Goal: Information Seeking & Learning: Find contact information

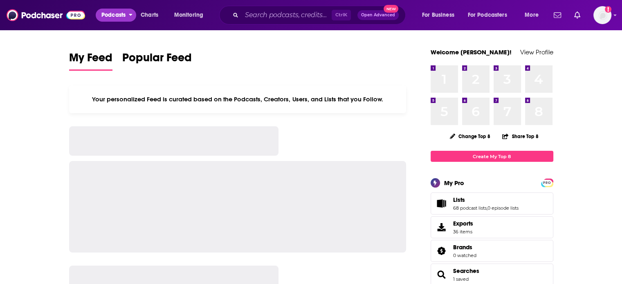
click at [103, 12] on span "Podcasts" at bounding box center [113, 14] width 24 height 11
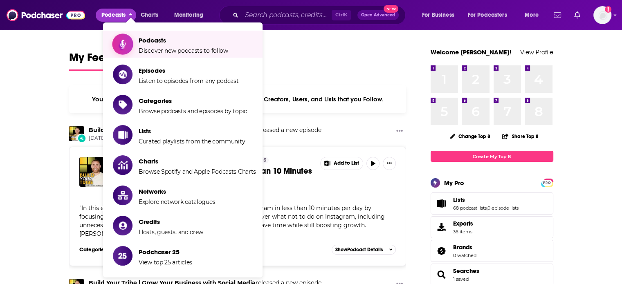
click at [141, 40] on span "Podcasts" at bounding box center [184, 40] width 90 height 8
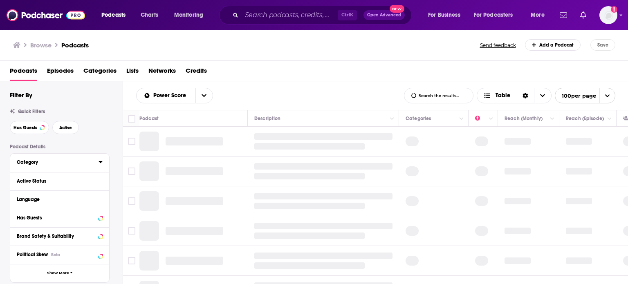
click at [99, 166] on div at bounding box center [101, 162] width 4 height 10
click at [102, 162] on icon at bounding box center [101, 162] width 4 height 2
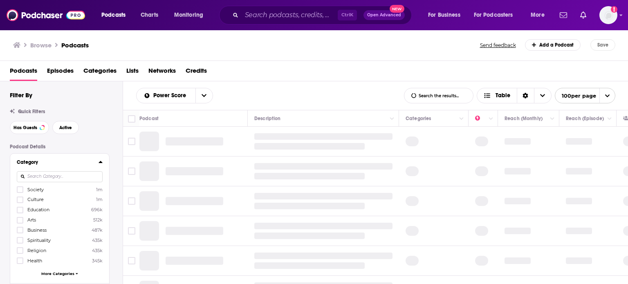
click at [68, 174] on input at bounding box center [60, 176] width 86 height 11
type input "hea"
click at [23, 189] on div at bounding box center [21, 189] width 8 height 7
click at [20, 192] on input "multiSelectOption-health-0" at bounding box center [20, 192] width 0 height 0
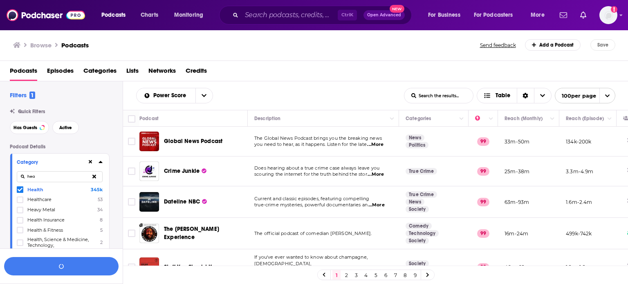
click at [102, 163] on div "Category hea Health 345k Healthcare 53 Heavy Metal 34 Health Insurance 8 Health…" at bounding box center [59, 221] width 99 height 134
click at [101, 162] on icon at bounding box center [101, 162] width 4 height 2
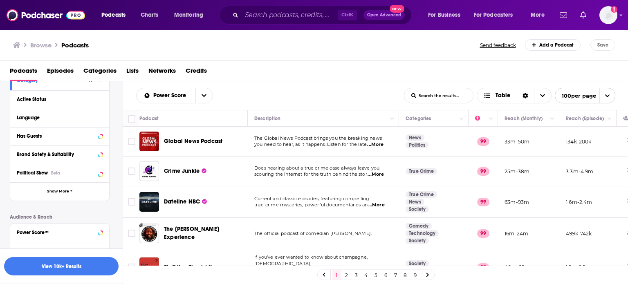
scroll to position [82, 0]
click at [99, 101] on icon at bounding box center [101, 99] width 4 height 7
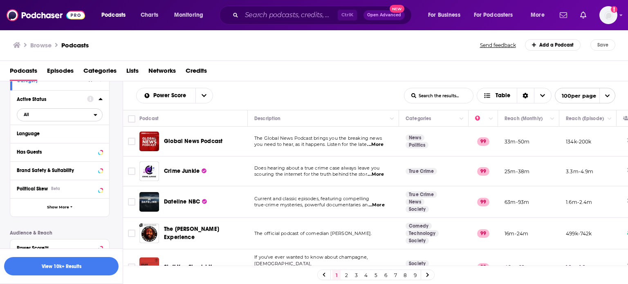
click at [35, 113] on span "All" at bounding box center [55, 114] width 76 height 11
click at [36, 141] on span "Active" at bounding box center [41, 141] width 41 height 4
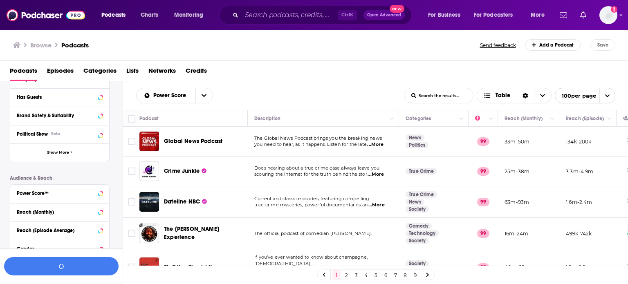
scroll to position [164, 0]
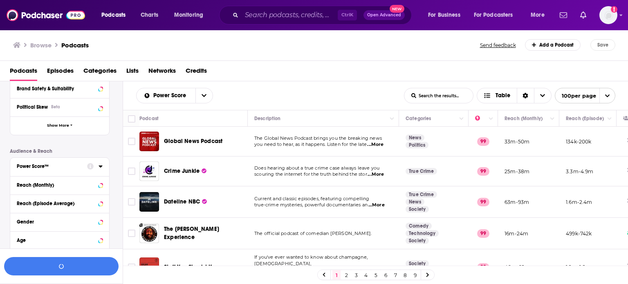
click at [103, 167] on div "Power Score™" at bounding box center [59, 167] width 99 height 18
click at [99, 166] on icon at bounding box center [101, 166] width 4 height 7
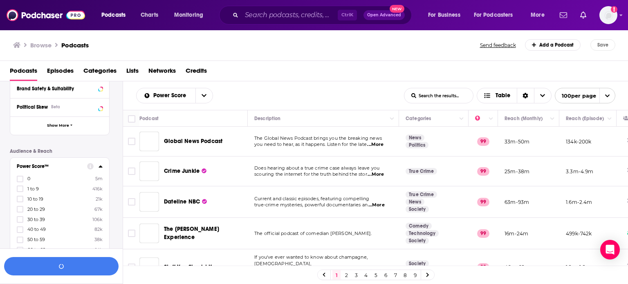
scroll to position [82, 0]
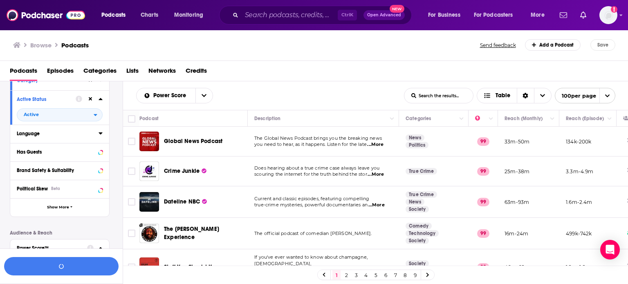
click at [99, 133] on icon at bounding box center [101, 134] width 4 height 2
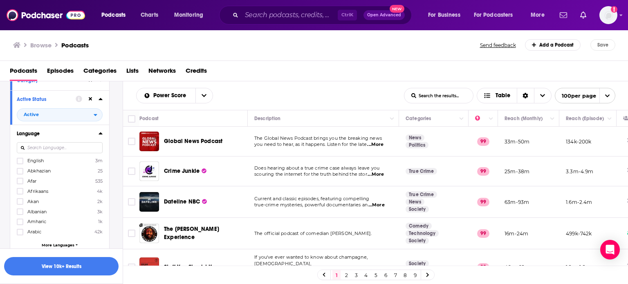
click at [21, 153] on input at bounding box center [60, 147] width 86 height 11
click at [22, 163] on label at bounding box center [20, 161] width 7 height 7
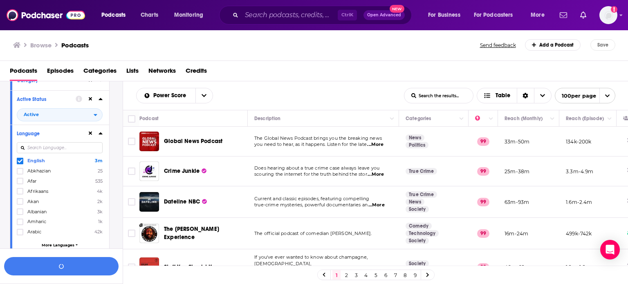
click at [102, 132] on icon at bounding box center [101, 133] width 4 height 7
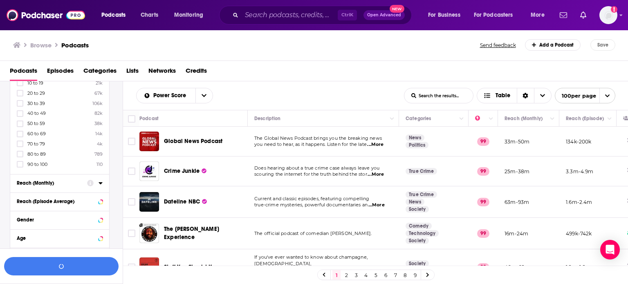
scroll to position [286, 0]
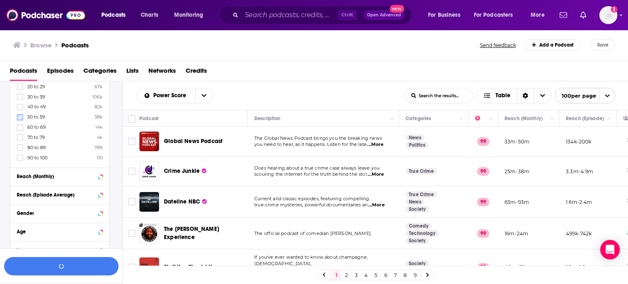
click at [21, 117] on icon at bounding box center [20, 117] width 5 height 4
click at [22, 127] on icon at bounding box center [20, 127] width 5 height 5
click at [18, 137] on icon at bounding box center [20, 138] width 5 height 4
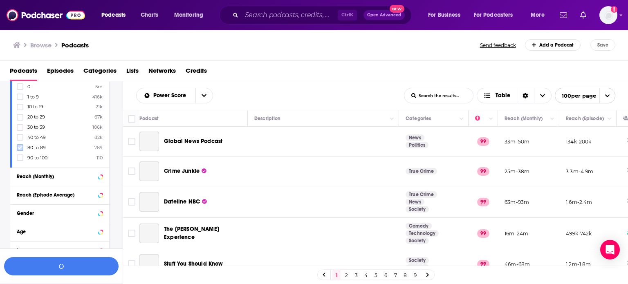
click at [19, 148] on icon at bounding box center [20, 147] width 5 height 5
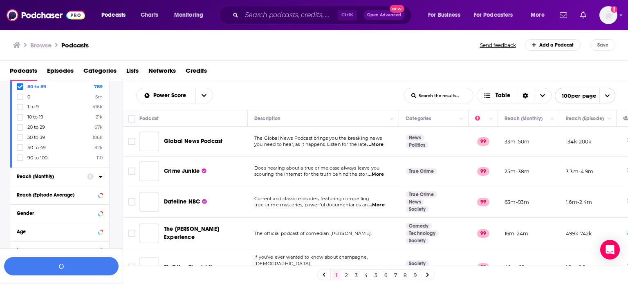
click at [103, 176] on div "Reach (Monthly)" at bounding box center [59, 177] width 99 height 18
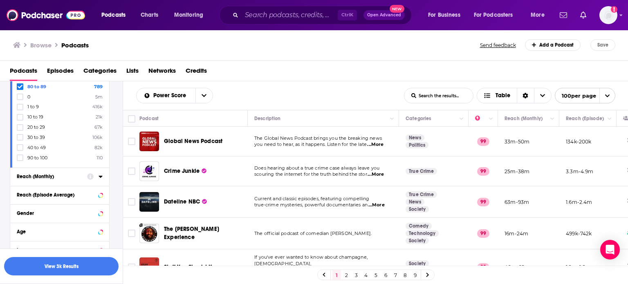
click at [101, 178] on icon at bounding box center [101, 176] width 4 height 7
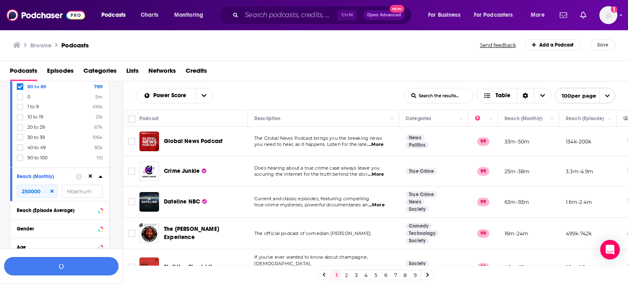
click at [51, 268] on button "button" at bounding box center [61, 266] width 115 height 18
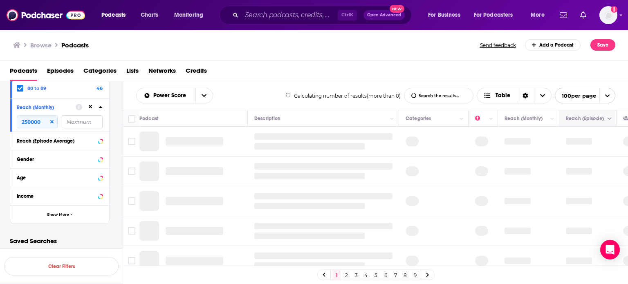
scroll to position [286, 0]
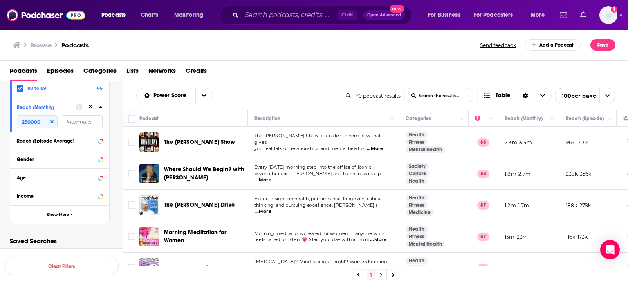
click at [382, 274] on link "2" at bounding box center [381, 275] width 8 height 10
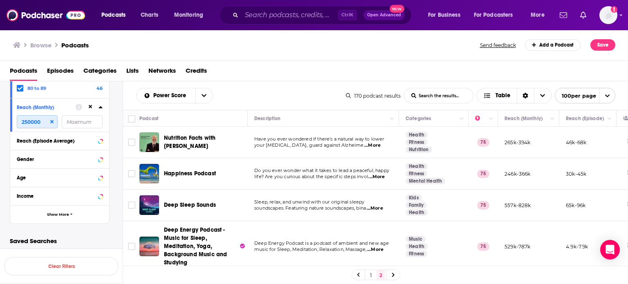
click at [26, 122] on input "250000" at bounding box center [37, 121] width 41 height 13
click at [29, 121] on input "250000" at bounding box center [37, 121] width 41 height 13
click at [26, 121] on input "250000" at bounding box center [37, 121] width 41 height 13
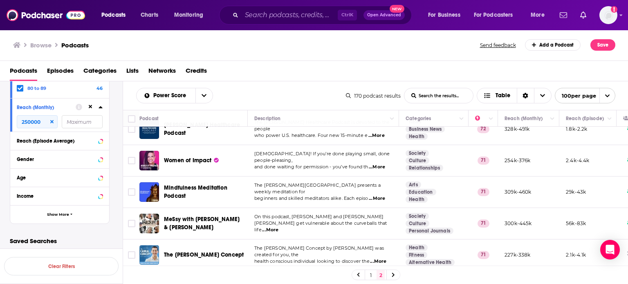
scroll to position [1318, 0]
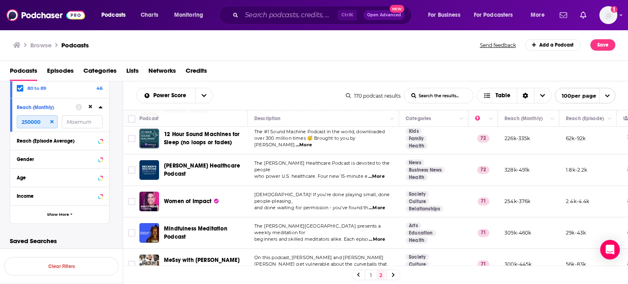
click at [22, 120] on input "250000" at bounding box center [37, 121] width 41 height 13
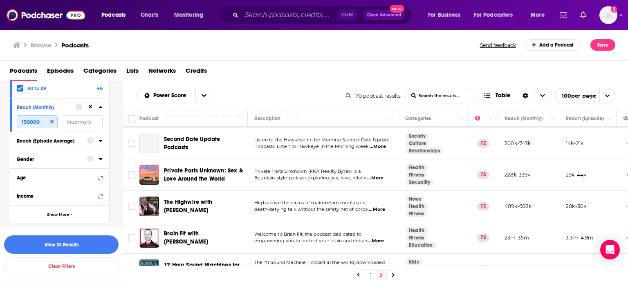
scroll to position [1154, 0]
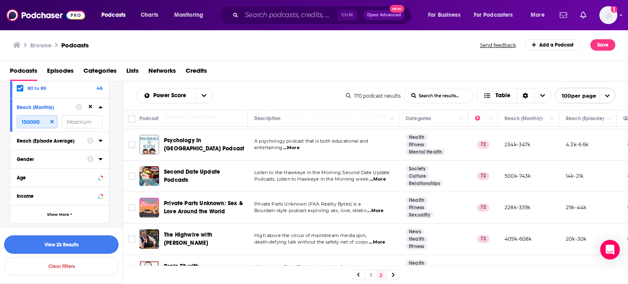
type input "150000"
click at [66, 238] on button "View 2k Results" at bounding box center [61, 245] width 115 height 18
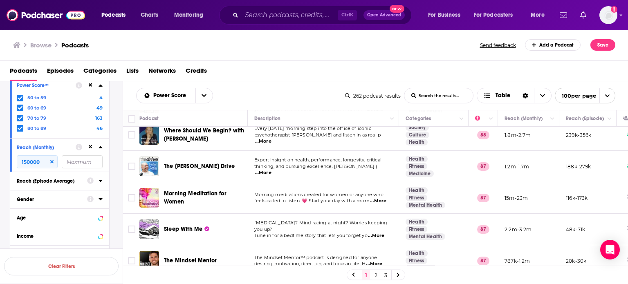
scroll to position [82, 0]
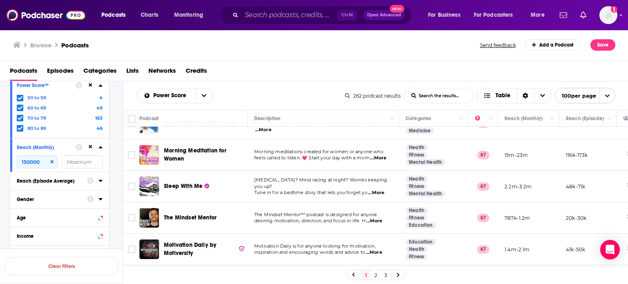
click at [388, 280] on link "3" at bounding box center [386, 275] width 8 height 10
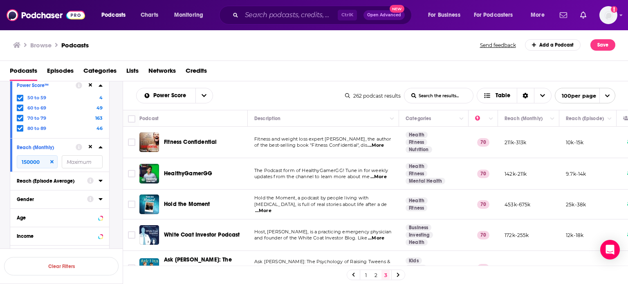
click at [373, 278] on link "2" at bounding box center [376, 275] width 8 height 10
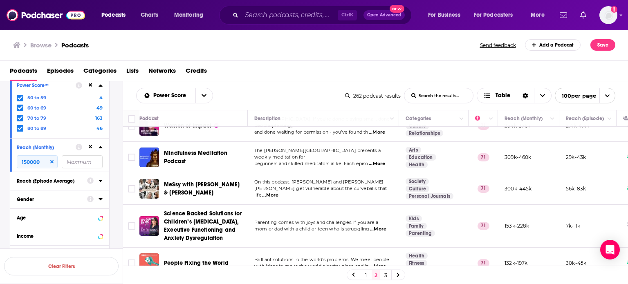
scroll to position [2436, 0]
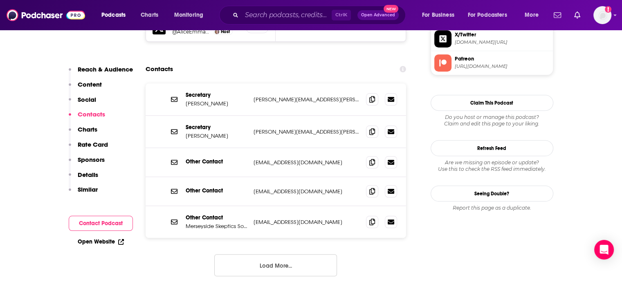
scroll to position [777, 0]
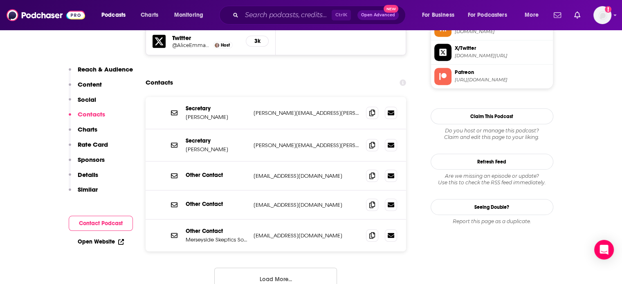
click at [270, 202] on p "contact@merseysideskeptics.org.uk" at bounding box center [307, 205] width 106 height 7
copy div "contact@merseysideskeptics.org.uk contact@merseysideskeptics.org.uk"
click at [309, 191] on div "Other Contact contact@merseysideskeptics.org.uk contact@merseysideskeptics.org.…" at bounding box center [276, 205] width 261 height 29
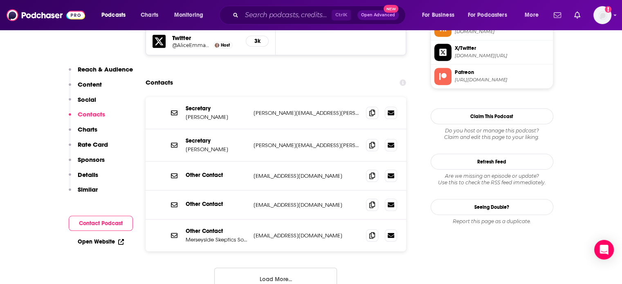
click at [309, 202] on p "contact@merseysideskeptics.org.uk" at bounding box center [307, 205] width 106 height 7
click at [301, 202] on p "contact@merseysideskeptics.org.uk" at bounding box center [307, 205] width 106 height 7
drag, startPoint x: 301, startPoint y: 188, endPoint x: 344, endPoint y: 189, distance: 42.5
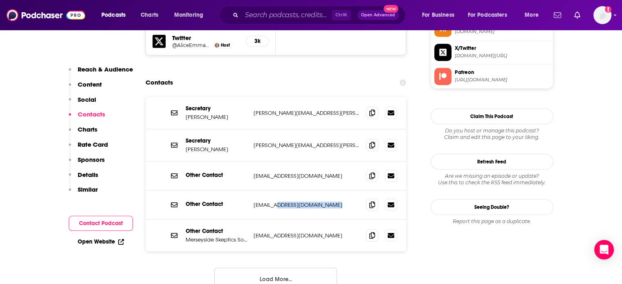
click at [344, 202] on p "contact@merseysideskeptics.org.uk" at bounding box center [307, 205] width 106 height 7
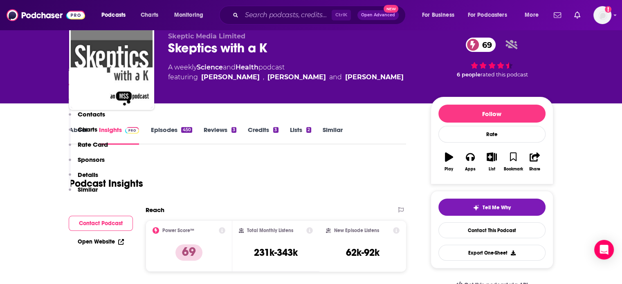
scroll to position [0, 0]
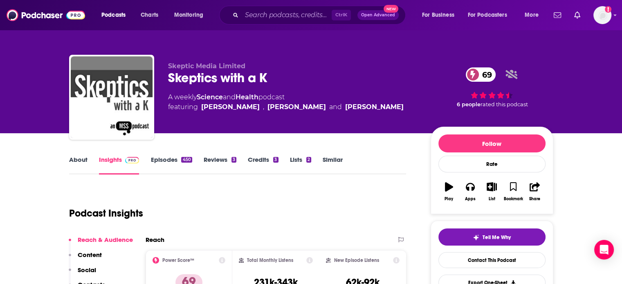
click at [70, 162] on link "About" at bounding box center [78, 165] width 18 height 19
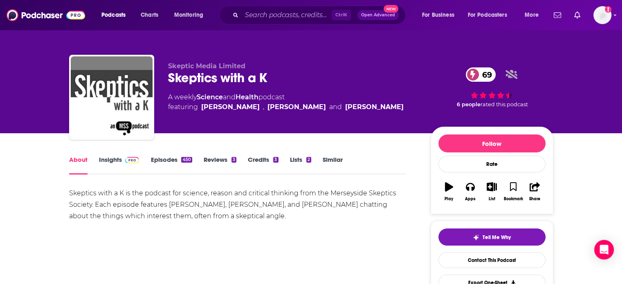
click at [78, 162] on link "About" at bounding box center [78, 165] width 18 height 19
click at [103, 166] on link "Insights" at bounding box center [119, 165] width 40 height 19
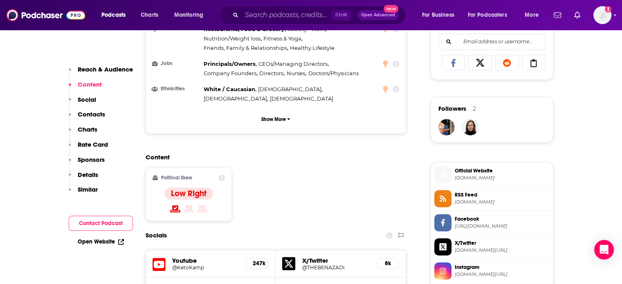
scroll to position [777, 0]
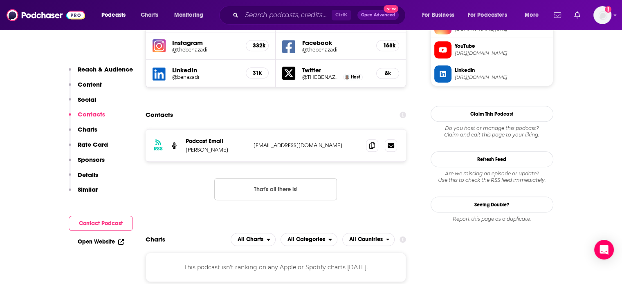
click at [266, 142] on p "ben@ketokamp.com" at bounding box center [307, 145] width 106 height 7
copy div "ben@ketokamp.com ben@ketokamp.com"
click at [269, 142] on p "ben@ketokamp.com" at bounding box center [307, 145] width 106 height 7
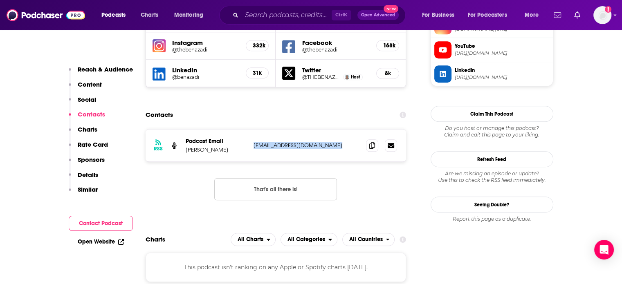
click at [269, 142] on p "ben@ketokamp.com" at bounding box center [307, 145] width 106 height 7
click at [270, 142] on p "ben@ketokamp.com" at bounding box center [307, 145] width 106 height 7
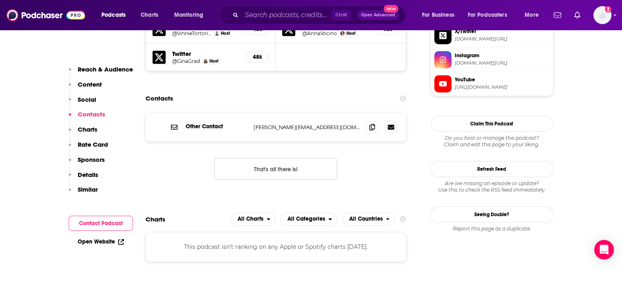
click at [293, 113] on div "Other Contact vinnie@vinnietortorich.com vinnie@vinnietortorich.com" at bounding box center [276, 127] width 261 height 29
click at [290, 124] on p "vinnie@vinnietortorich.com" at bounding box center [307, 127] width 106 height 7
copy div "vinnie@vinnietortorich.com vinnie@vinnietortorich.com"
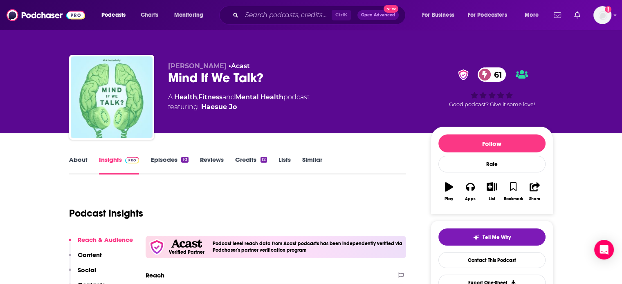
click at [212, 79] on div "Mind If We Talk? 61" at bounding box center [293, 78] width 250 height 16
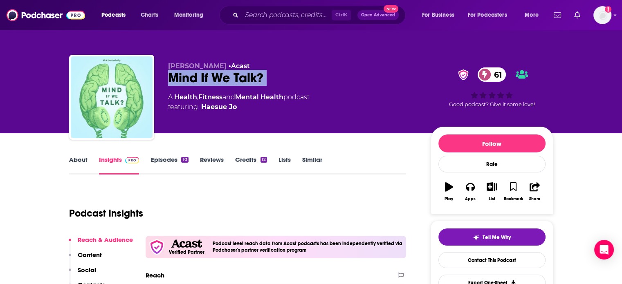
click at [212, 79] on div "Mind If We Talk? 61" at bounding box center [293, 78] width 250 height 16
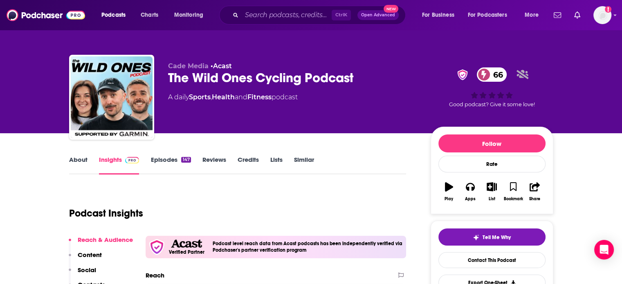
click at [83, 169] on link "About" at bounding box center [78, 165] width 18 height 19
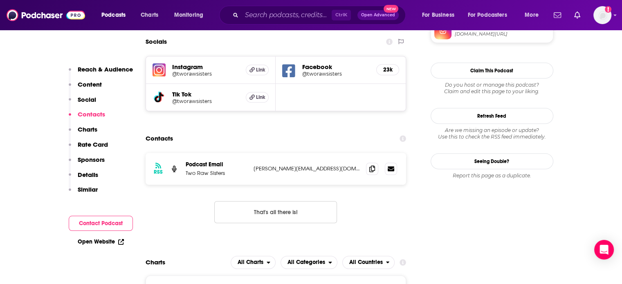
scroll to position [777, 0]
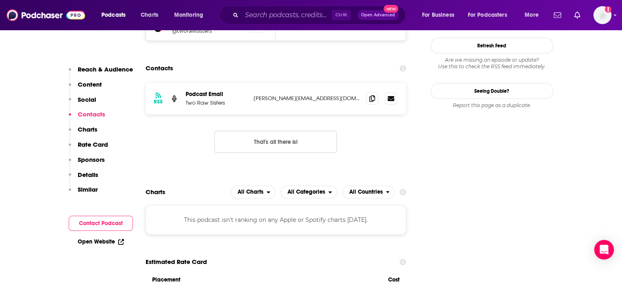
click at [296, 95] on p "margo@tworawsisters.com" at bounding box center [307, 98] width 106 height 7
copy div "margo@tworawsisters.com margo@tworawsisters.com"
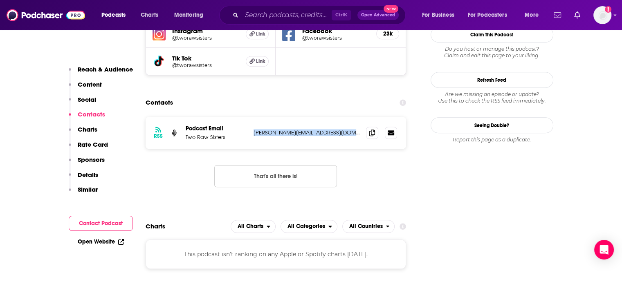
scroll to position [695, 0]
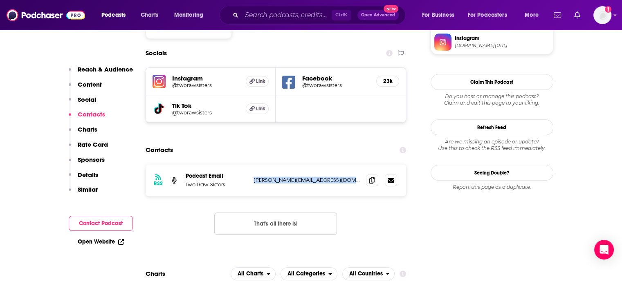
click at [276, 177] on p "margo@tworawsisters.com" at bounding box center [307, 180] width 106 height 7
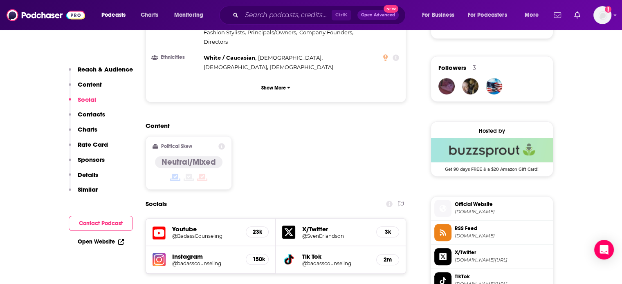
scroll to position [695, 0]
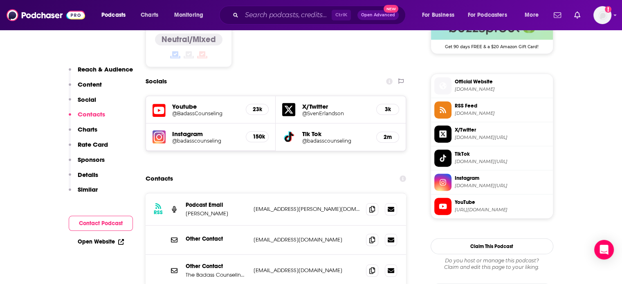
click at [297, 206] on p "sven.e.erlandson@gmail.com" at bounding box center [307, 209] width 106 height 7
copy div "sven.e.erlandson@gmail.com sven.e.erlandson@gmail.com"
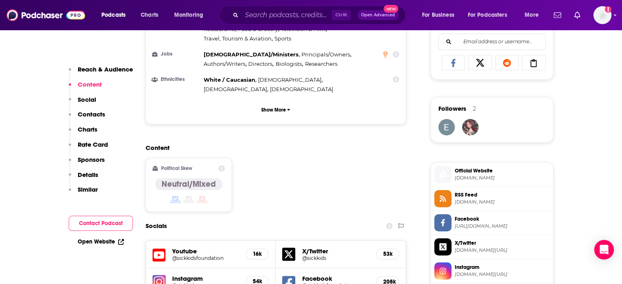
scroll to position [695, 0]
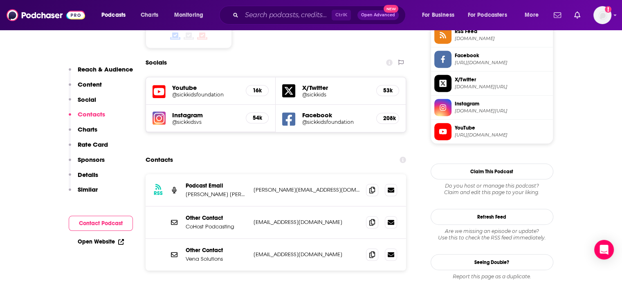
click at [277, 187] on p "[PERSON_NAME][EMAIL_ADDRESS][DOMAIN_NAME]" at bounding box center [307, 190] width 106 height 7
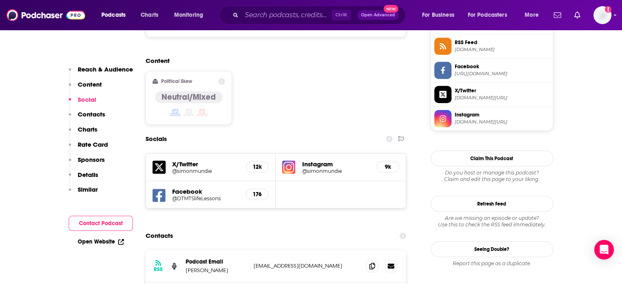
scroll to position [655, 0]
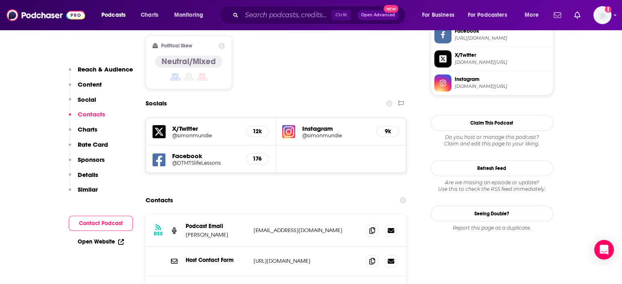
click at [291, 227] on p "simonmundie@gmail.com" at bounding box center [307, 230] width 106 height 7
copy div "simonmundie@gmail.com simonmundie@gmail.com"
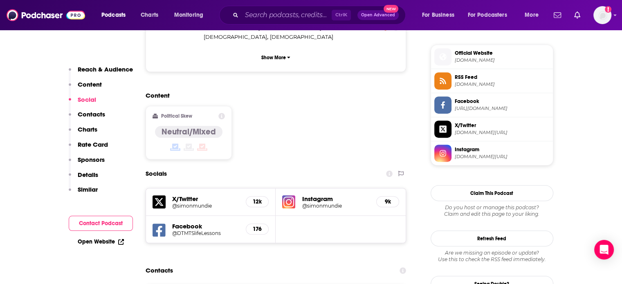
scroll to position [573, 0]
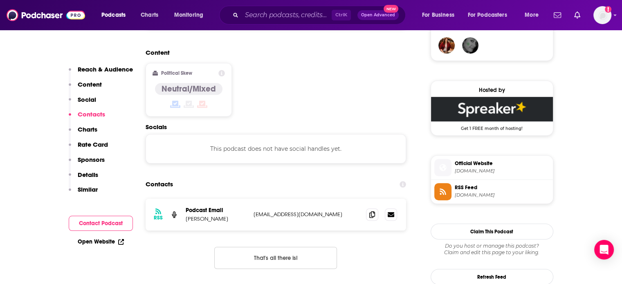
scroll to position [655, 0]
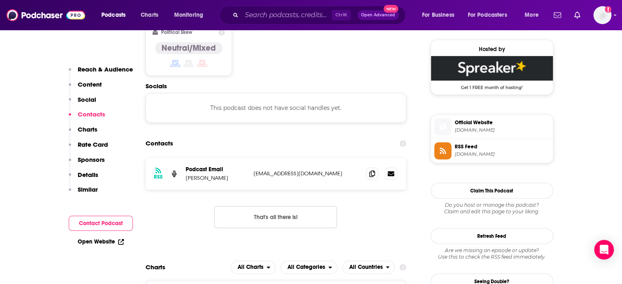
click at [273, 170] on p "2bebetterco@gmail.com" at bounding box center [307, 173] width 106 height 7
copy div "2bebetterco@gmail.com 2bebetterco@gmail.com"
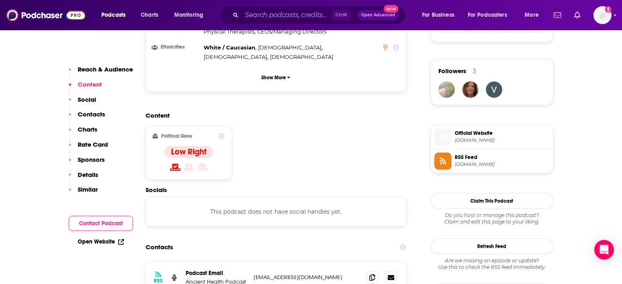
scroll to position [695, 0]
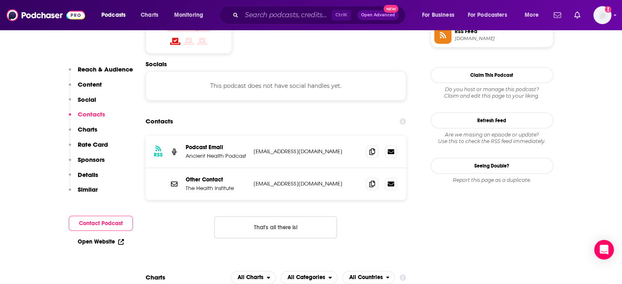
click at [278, 136] on div "RSS Podcast Email Ancient Health Podcast [EMAIL_ADDRESS][DOMAIN_NAME] [EMAIL_AD…" at bounding box center [276, 152] width 261 height 32
copy div "admin@thehealthinstitute.com admin@thehealthinstitute.com"
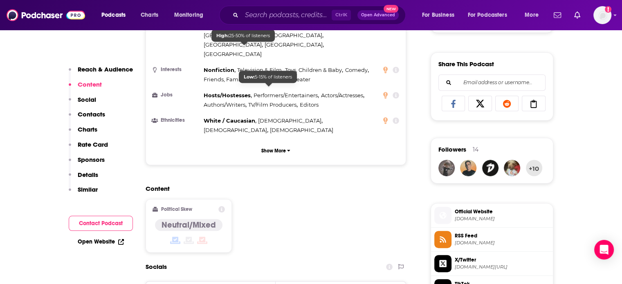
scroll to position [655, 0]
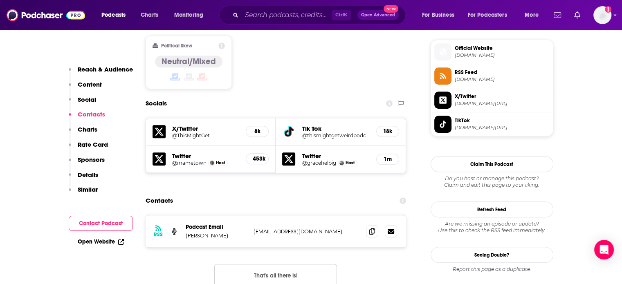
click at [272, 228] on p "gracehelbig@gmail.com" at bounding box center [307, 231] width 106 height 7
copy div "gracehelbig@gmail.com gracehelbig@gmail.com"
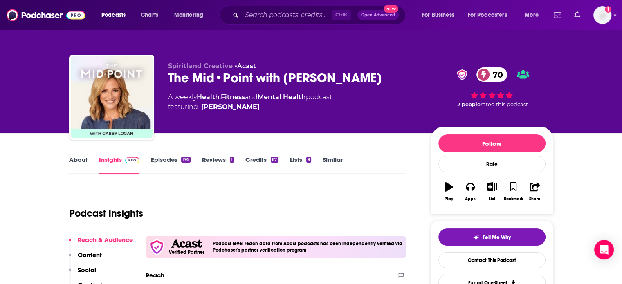
click at [185, 81] on div "The Mid•Point with Gabby Logan 70" at bounding box center [293, 78] width 250 height 16
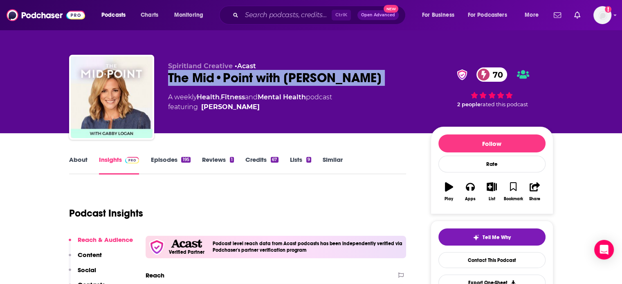
click at [185, 81] on div "The Mid•Point with Gabby Logan 70" at bounding box center [293, 78] width 250 height 16
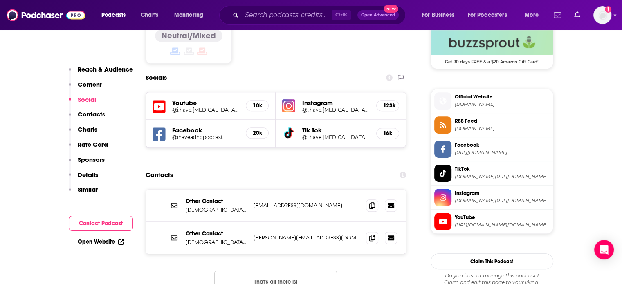
scroll to position [736, 0]
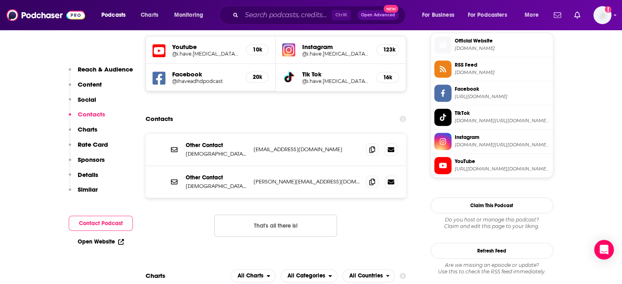
click at [280, 146] on p "[EMAIL_ADDRESS][DOMAIN_NAME]" at bounding box center [307, 149] width 106 height 7
click at [271, 166] on div "Other Contact Kristen Carder kristen@ihaveadhd.com kristen@ihaveadhd.com" at bounding box center [276, 182] width 261 height 32
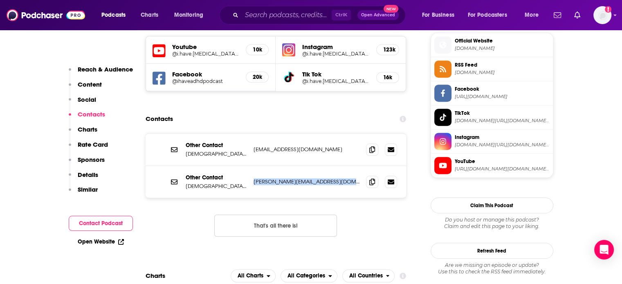
click at [271, 166] on div "Other Contact Kristen Carder kristen@ihaveadhd.com kristen@ihaveadhd.com" at bounding box center [276, 182] width 261 height 32
copy div "kristen@ihaveadhd.com kristen@ihaveadhd.com"
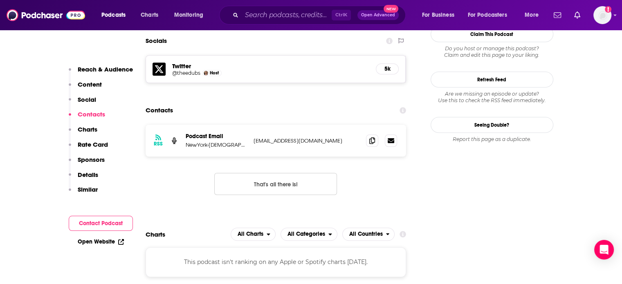
scroll to position [736, 0]
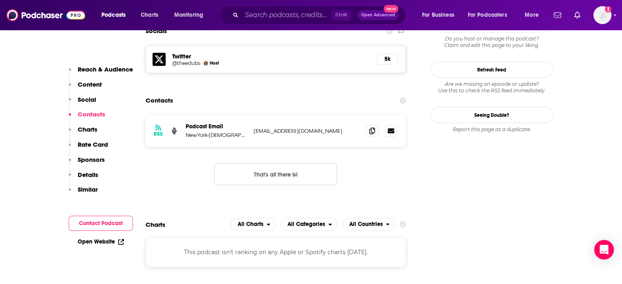
click at [272, 128] on p "AdvancesInCare@nyp.org" at bounding box center [307, 131] width 106 height 7
copy div "AdvancesInCare@nyp.org AdvancesInCare@nyp.org"
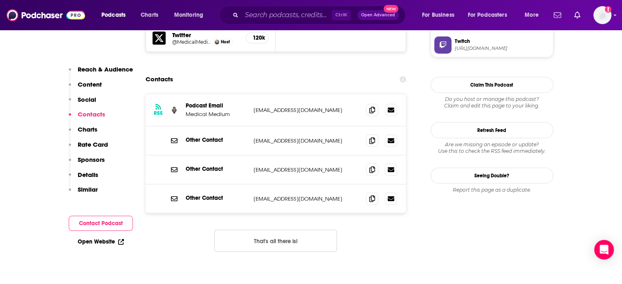
scroll to position [818, 0]
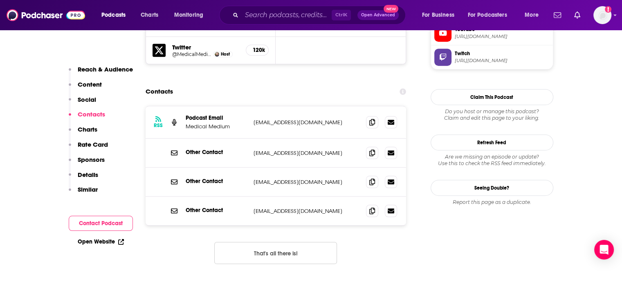
click at [292, 119] on p "[EMAIL_ADDRESS][DOMAIN_NAME]" at bounding box center [307, 122] width 106 height 7
copy div "podcast@medicalmedium.com podcast@medicalmedium.com"
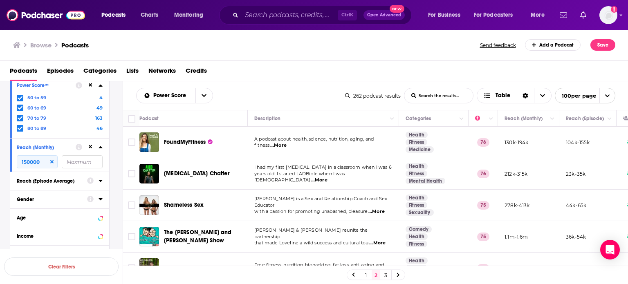
click at [365, 279] on link "1" at bounding box center [366, 275] width 8 height 10
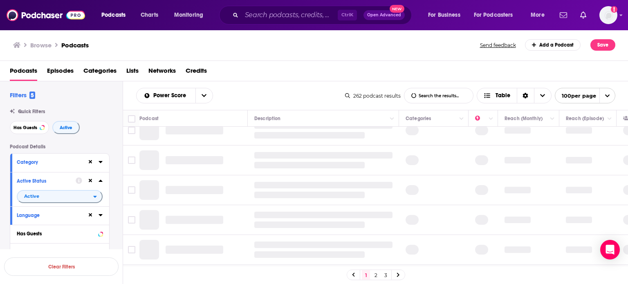
click at [101, 161] on icon at bounding box center [101, 162] width 4 height 7
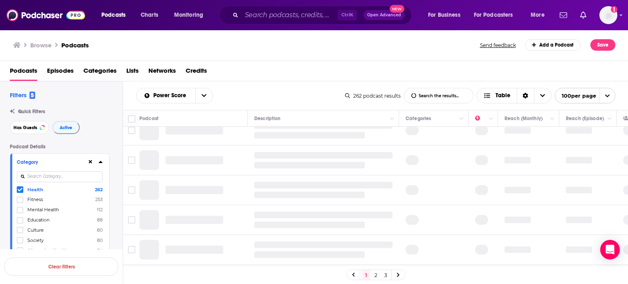
click at [17, 191] on span at bounding box center [20, 190] width 7 height 7
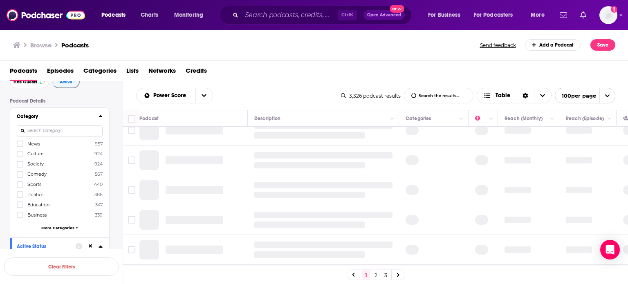
scroll to position [82, 0]
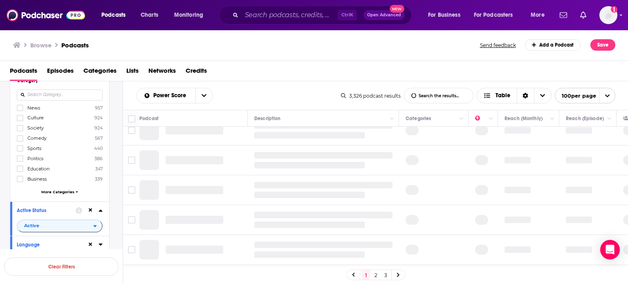
click at [65, 195] on div "News 957 Culture 924 Society 924 Comedy 567 Sports 440 Politics 386 Education 3…" at bounding box center [60, 151] width 86 height 94
click at [65, 191] on span "More Categories" at bounding box center [57, 192] width 33 height 4
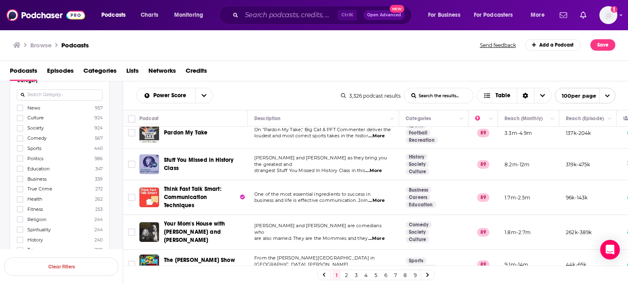
click at [23, 137] on div at bounding box center [21, 138] width 8 height 7
click at [20, 141] on input "multiSelectOption-comedy-3" at bounding box center [20, 141] width 0 height 0
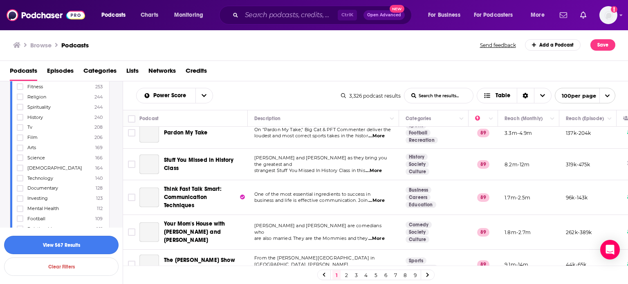
scroll to position [245, 0]
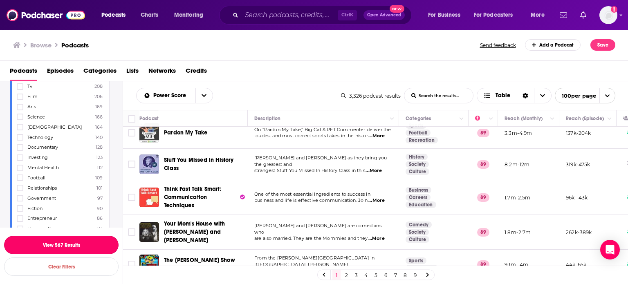
drag, startPoint x: 87, startPoint y: 247, endPoint x: 113, endPoint y: 240, distance: 27.4
click at [87, 247] on button "View 567 Results" at bounding box center [61, 245] width 115 height 18
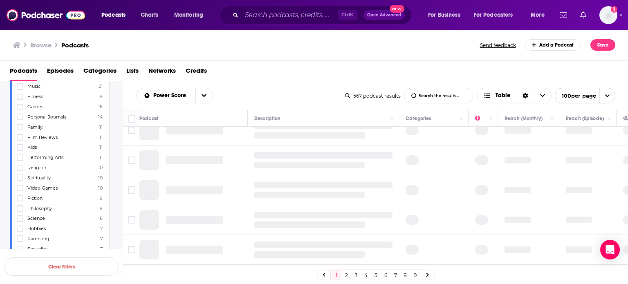
click at [414, 275] on link "9" at bounding box center [415, 275] width 8 height 10
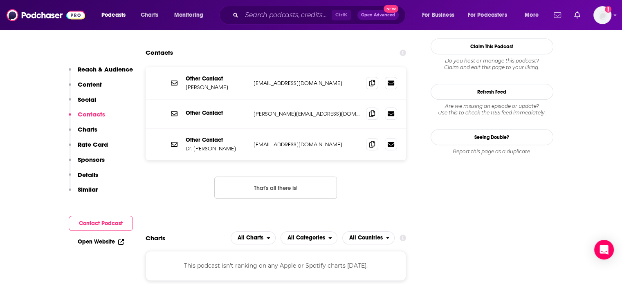
scroll to position [695, 0]
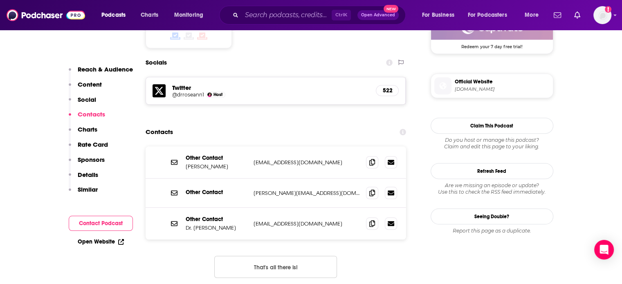
click at [281, 146] on div "Other Contact Roseann Capanna Hodge info@drroseann.com info@drroseann.com" at bounding box center [276, 162] width 261 height 32
click at [275, 190] on p "roseann@drroseann.com" at bounding box center [307, 193] width 106 height 7
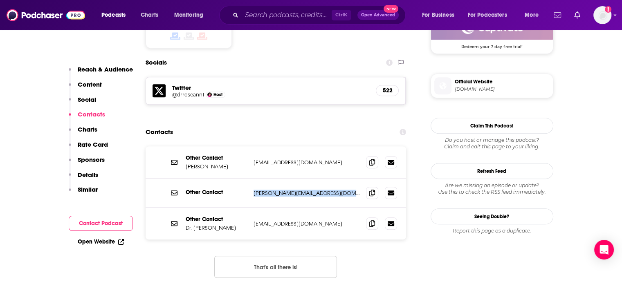
click at [275, 190] on p "roseann@drroseann.com" at bounding box center [307, 193] width 106 height 7
copy div "roseann@drroseann.com roseann@drroseann.com"
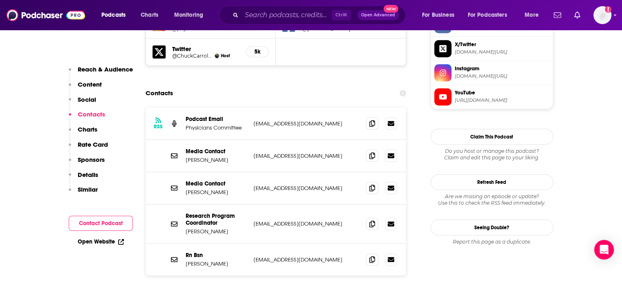
scroll to position [818, 0]
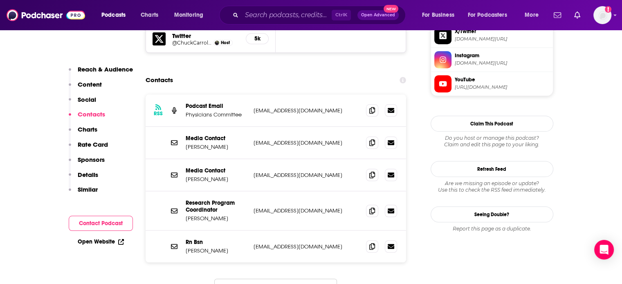
click at [277, 139] on p "[EMAIL_ADDRESS][DOMAIN_NAME]" at bounding box center [307, 142] width 106 height 7
copy div "[EMAIL_ADDRESS][DOMAIN_NAME] [EMAIL_ADDRESS][DOMAIN_NAME]"
click at [279, 107] on p "[EMAIL_ADDRESS][DOMAIN_NAME]" at bounding box center [307, 110] width 106 height 7
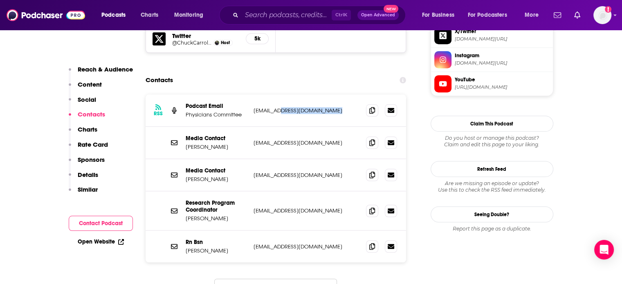
drag, startPoint x: 279, startPoint y: 65, endPoint x: 306, endPoint y: 65, distance: 26.2
click at [306, 107] on p "[EMAIL_ADDRESS][DOMAIN_NAME]" at bounding box center [307, 110] width 106 height 7
copy div "pcrm.org ccarroll@pcrm.org"
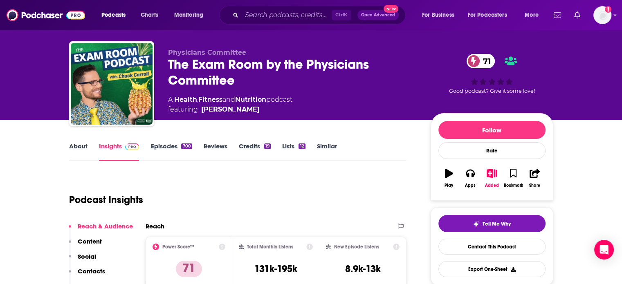
scroll to position [0, 0]
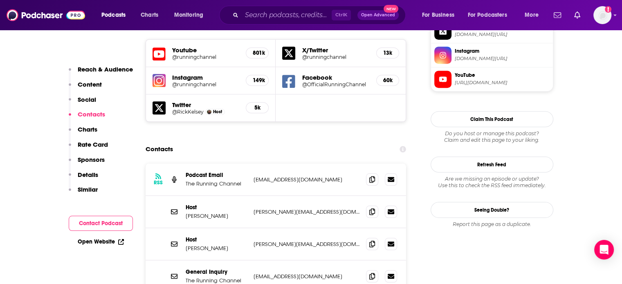
scroll to position [736, 0]
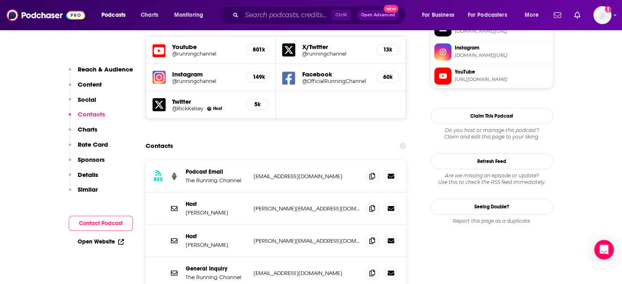
click at [287, 173] on p "accounts@therunningchannel.com" at bounding box center [307, 176] width 106 height 7
click at [286, 173] on p "accounts@therunningchannel.com" at bounding box center [307, 176] width 106 height 7
click at [285, 173] on p "accounts@therunningchannel.com" at bounding box center [307, 176] width 106 height 7
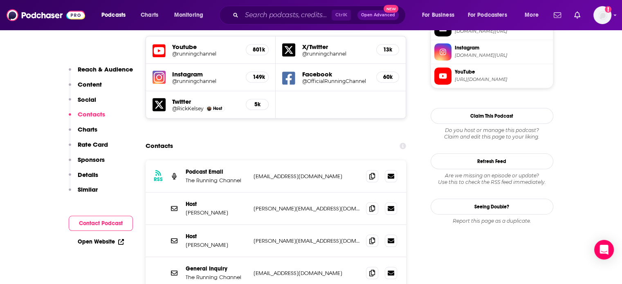
drag, startPoint x: 274, startPoint y: 190, endPoint x: 274, endPoint y: 196, distance: 6.1
click at [274, 225] on div "Host Sarah Hartley sarah@modestmanagement.com sarah@modestmanagement.com" at bounding box center [276, 241] width 261 height 32
click at [275, 225] on div "Host Sarah Hartley sarah@modestmanagement.com sarah@modestmanagement.com" at bounding box center [276, 241] width 261 height 32
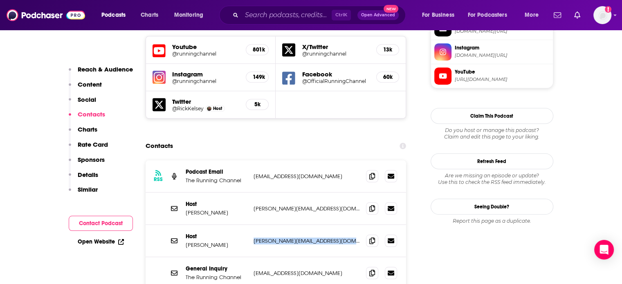
copy div "sarah@modestmanagement.com sarah@modestmanagement.com"
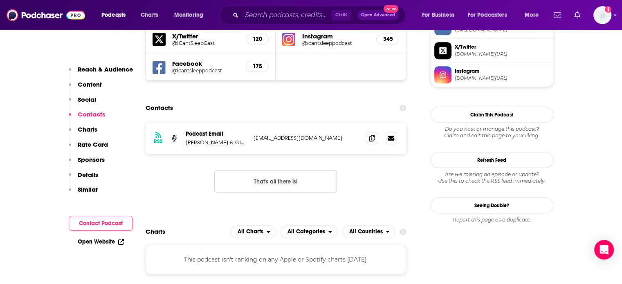
scroll to position [736, 0]
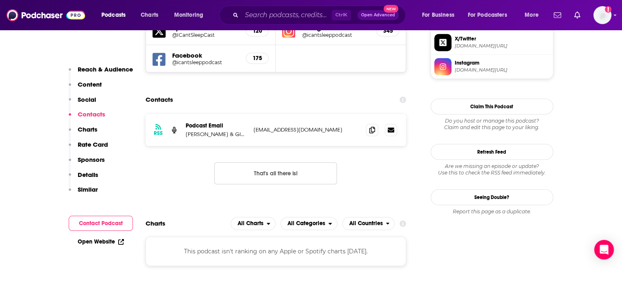
click at [290, 114] on div "RSS Podcast Email [PERSON_NAME] & Glassbox Media [EMAIL_ADDRESS][DOMAIN_NAME] […" at bounding box center [276, 130] width 261 height 32
copy div "[EMAIL_ADDRESS][DOMAIN_NAME] [EMAIL_ADDRESS][DOMAIN_NAME]"
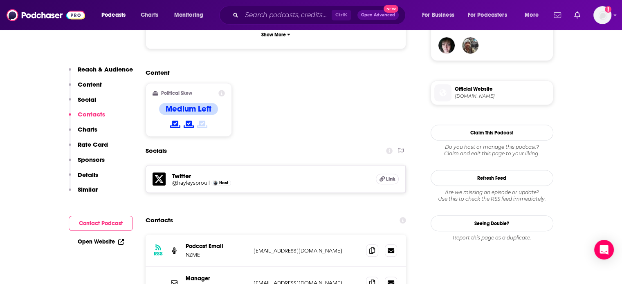
scroll to position [736, 0]
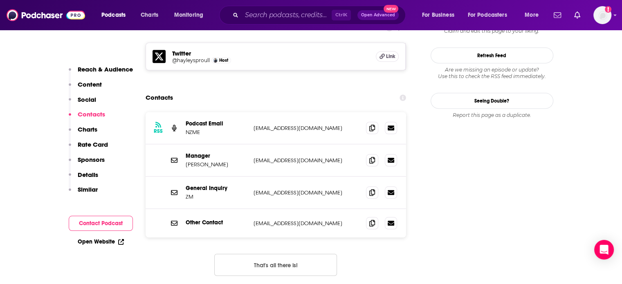
click at [308, 157] on p "[EMAIL_ADDRESS][DOMAIN_NAME]" at bounding box center [307, 160] width 106 height 7
copy div "[EMAIL_ADDRESS][DOMAIN_NAME] [EMAIL_ADDRESS][DOMAIN_NAME]"
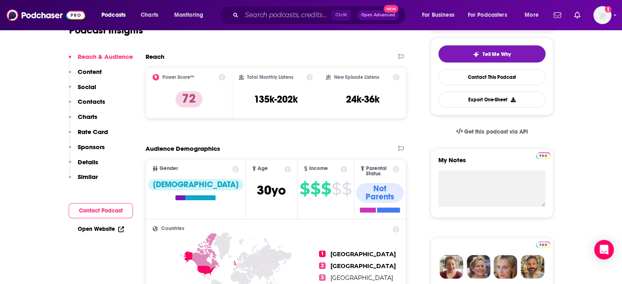
scroll to position [0, 0]
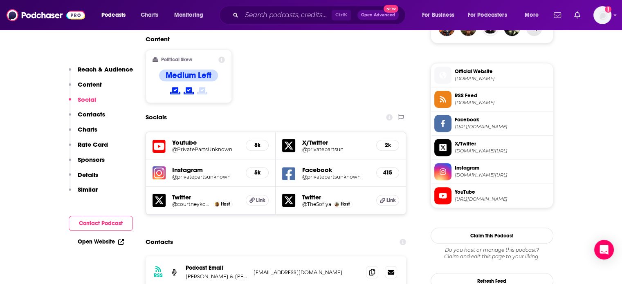
scroll to position [695, 0]
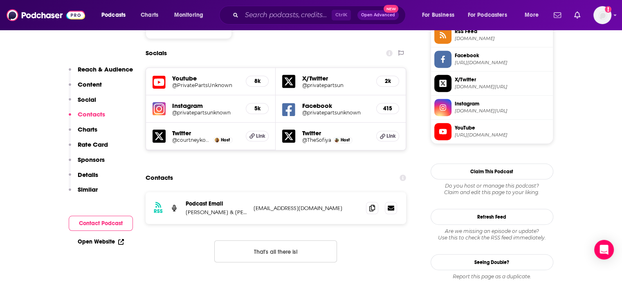
click at [318, 205] on p "privatepartsunknown@gmail.com" at bounding box center [307, 208] width 106 height 7
copy div "privatepartsunknown@gmail.com privatepartsunknown@gmail.com"
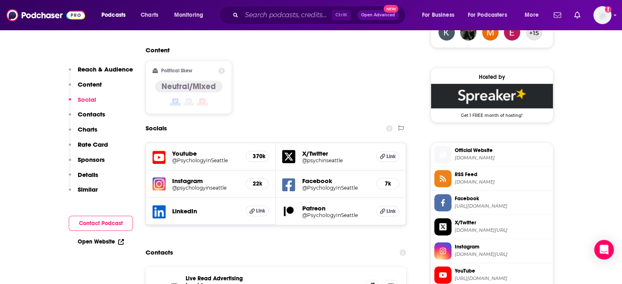
scroll to position [655, 0]
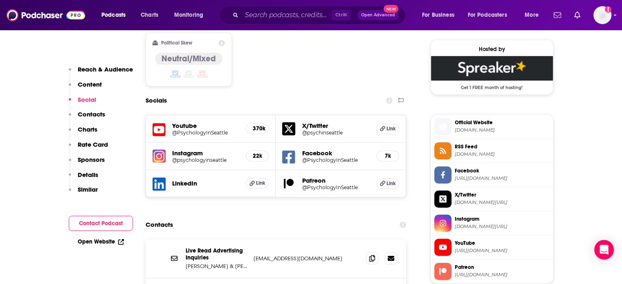
click at [295, 255] on p "[EMAIL_ADDRESS][DOMAIN_NAME]" at bounding box center [307, 258] width 106 height 7
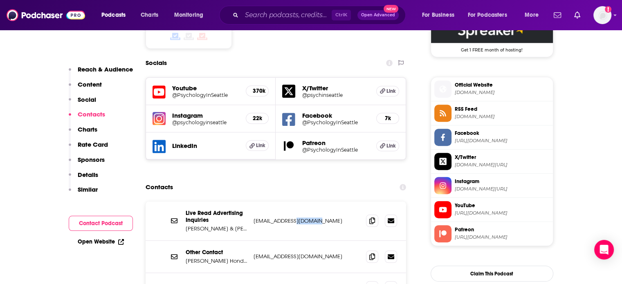
scroll to position [736, 0]
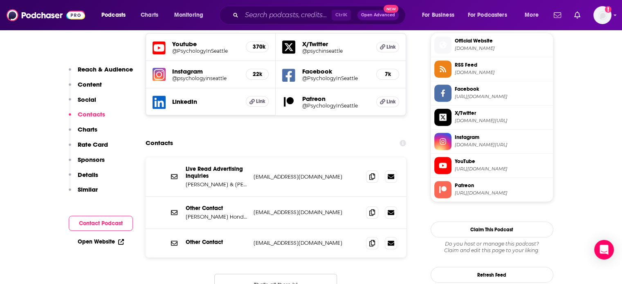
click at [297, 209] on p "[EMAIL_ADDRESS][DOMAIN_NAME]" at bounding box center [307, 212] width 106 height 7
click at [297, 209] on p "contact@psychologyinseattle.com" at bounding box center [307, 212] width 106 height 7
copy div "contact@psychologyinseattle.com contact@psychologyinseattle.com"
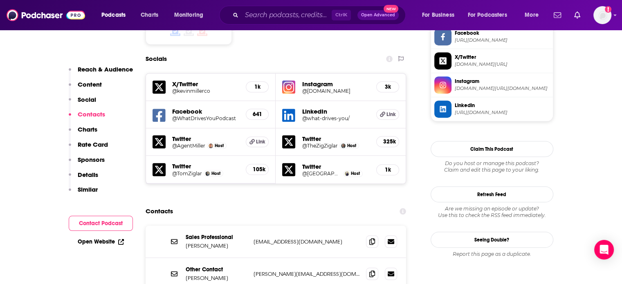
scroll to position [736, 0]
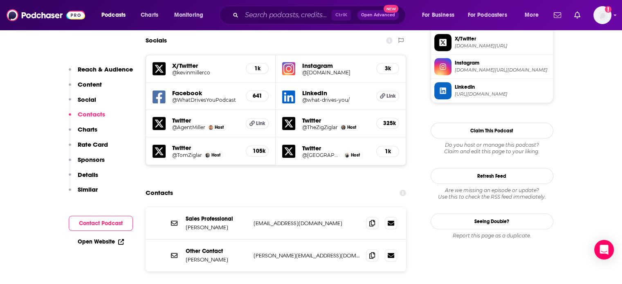
click at [291, 220] on p "kmiller@kevinmiller.co" at bounding box center [307, 223] width 106 height 7
click at [286, 207] on div "Sales Professional Kevin Miller kmiller@kevinmiller.co kmiller@kevinmiller.co" at bounding box center [276, 223] width 261 height 32
drag, startPoint x: 286, startPoint y: 179, endPoint x: 300, endPoint y: 179, distance: 13.9
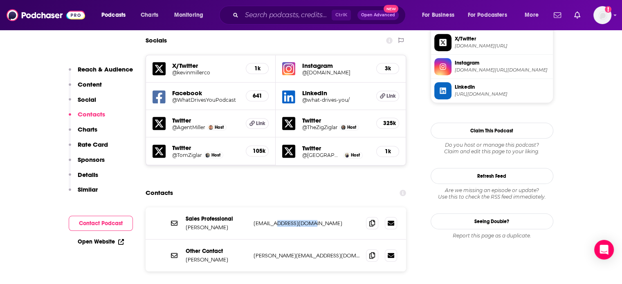
click at [300, 207] on div "Sales Professional Kevin Miller kmiller@kevinmiller.co kmiller@kevinmiller.co" at bounding box center [276, 223] width 261 height 32
click at [304, 207] on div "Sales Professional Kevin Miller kmiller@kevinmiller.co kmiller@kevinmiller.co" at bounding box center [276, 223] width 261 height 32
drag, startPoint x: 304, startPoint y: 178, endPoint x: 289, endPoint y: 176, distance: 15.2
click at [289, 207] on div "Sales Professional Kevin Miller kmiller@kevinmiller.co kmiller@kevinmiller.co" at bounding box center [276, 223] width 261 height 32
copy p "kevinmiller.co"
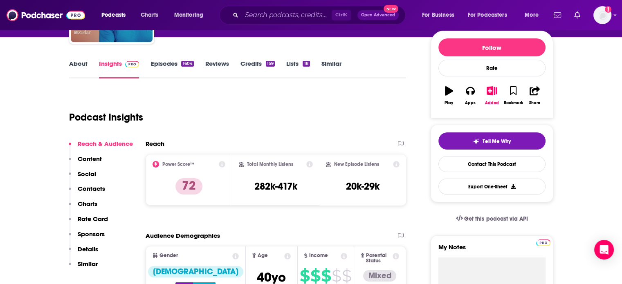
scroll to position [0, 0]
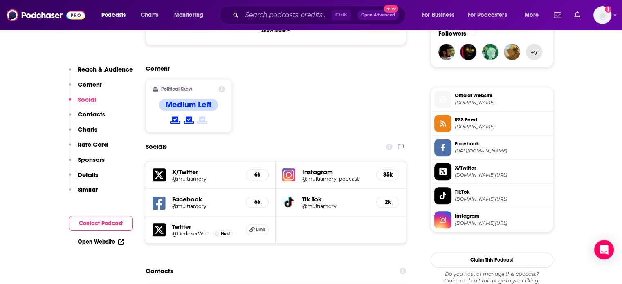
scroll to position [736, 0]
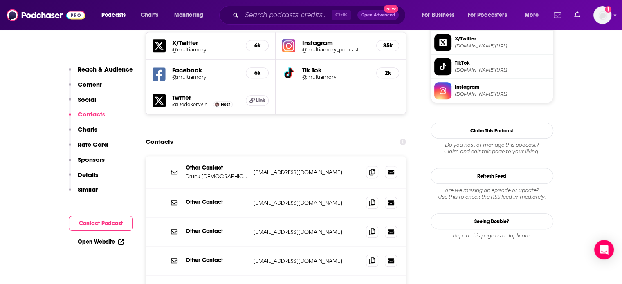
click at [279, 200] on p "[EMAIL_ADDRESS][DOMAIN_NAME]" at bounding box center [307, 203] width 106 height 7
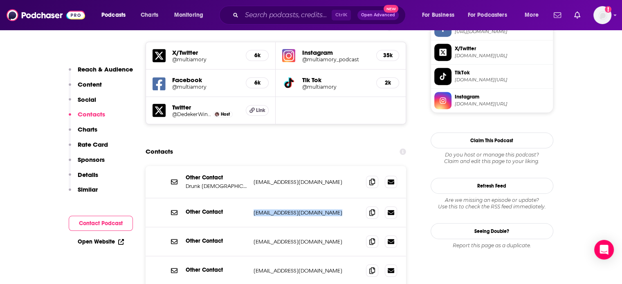
scroll to position [777, 0]
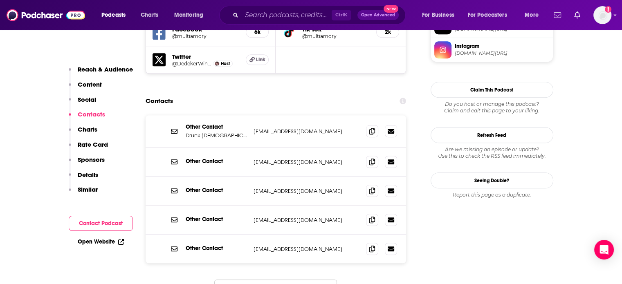
click at [286, 128] on p "[EMAIL_ADDRESS][DOMAIN_NAME]" at bounding box center [307, 131] width 106 height 7
copy div "[EMAIL_ADDRESS][DOMAIN_NAME] [EMAIL_ADDRESS][DOMAIN_NAME]"
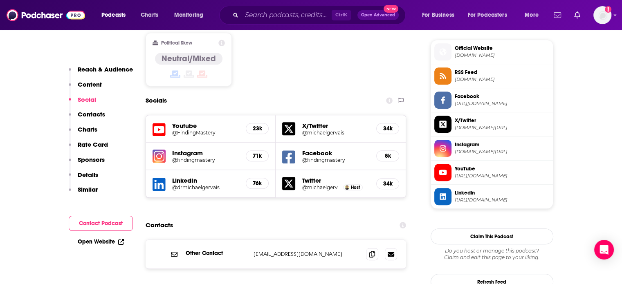
scroll to position [736, 0]
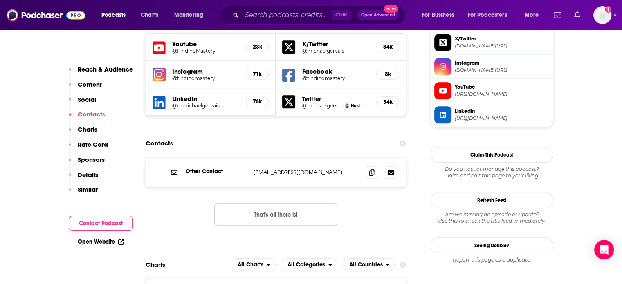
click at [286, 169] on p "info@findingmastery.net" at bounding box center [307, 172] width 106 height 7
copy div "info@findingmastery.net info@findingmastery.net"
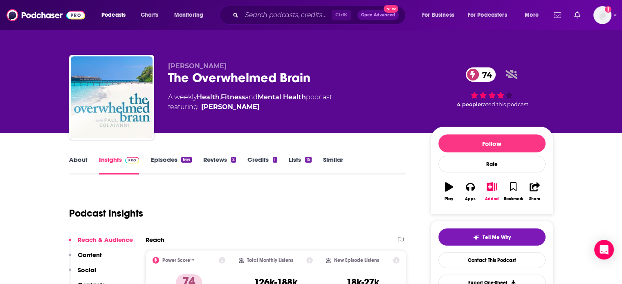
click at [195, 79] on div "The Overwhelmed Brain 74" at bounding box center [293, 78] width 250 height 16
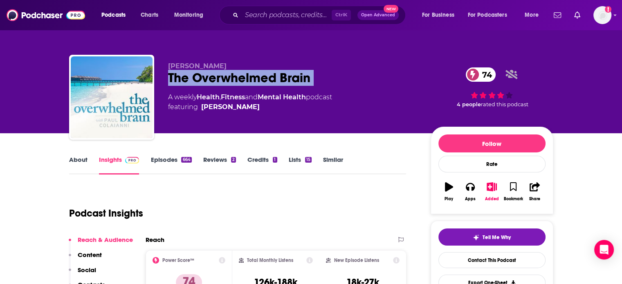
click at [195, 79] on div "The Overwhelmed Brain 74" at bounding box center [293, 78] width 250 height 16
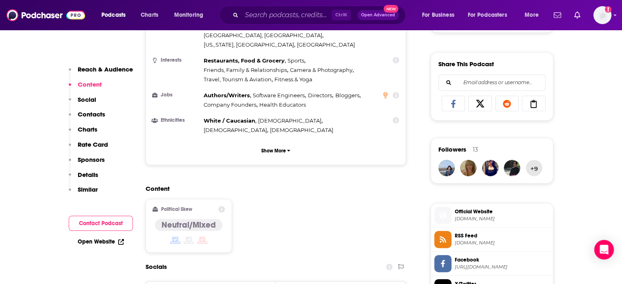
scroll to position [695, 0]
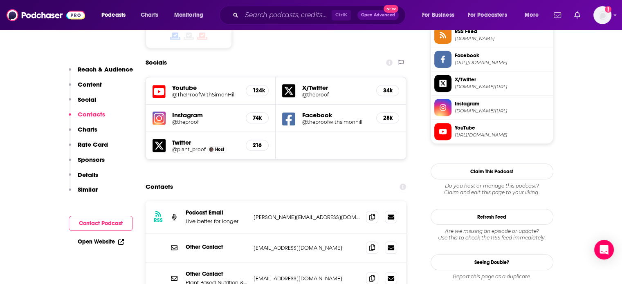
click at [282, 214] on p "[PERSON_NAME][EMAIL_ADDRESS][DOMAIN_NAME]" at bounding box center [307, 217] width 106 height 7
click at [282, 214] on p "simon@theproof.com" at bounding box center [307, 217] width 106 height 7
copy div "simon@theproof.com simon@theproof.com"
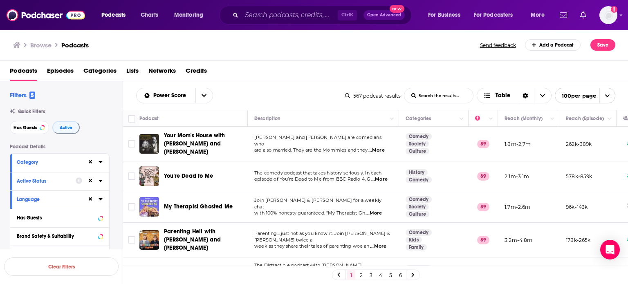
drag, startPoint x: 110, startPoint y: 165, endPoint x: 103, endPoint y: 162, distance: 7.7
click at [110, 165] on div "Podcast Details Category Active Status Language Has Guests Brand Safety & Suita…" at bounding box center [66, 289] width 113 height 291
click at [103, 161] on div "Category" at bounding box center [59, 163] width 99 height 18
click at [100, 163] on icon at bounding box center [101, 162] width 4 height 7
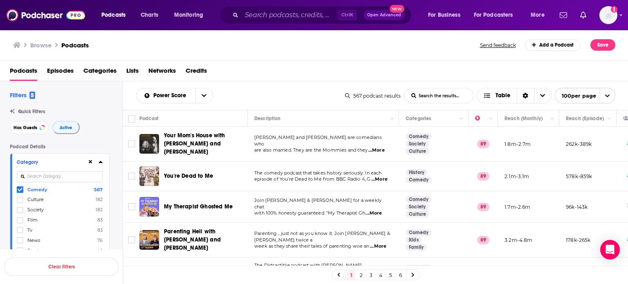
click at [397, 272] on link "6" at bounding box center [400, 275] width 8 height 10
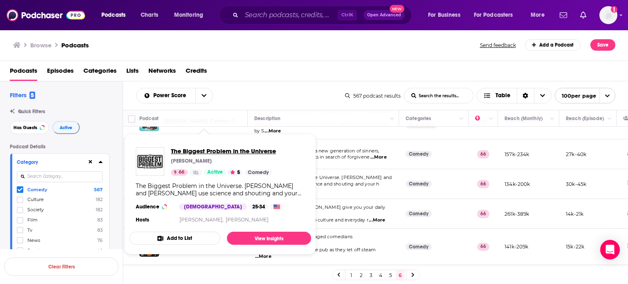
scroll to position [198, 0]
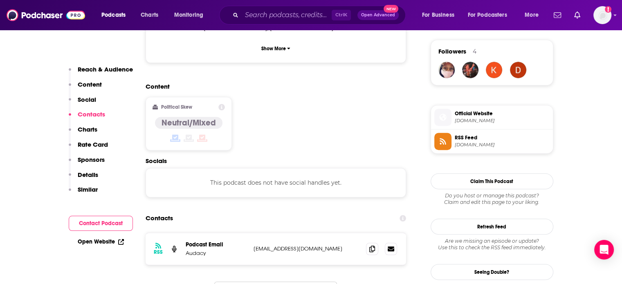
scroll to position [655, 0]
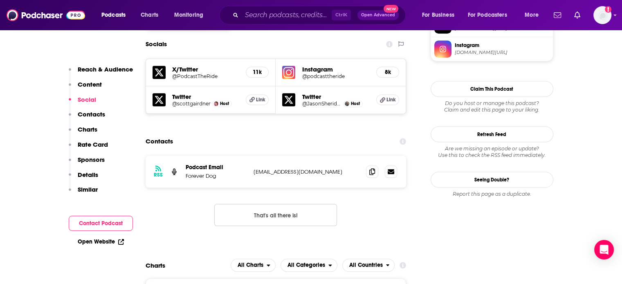
scroll to position [736, 0]
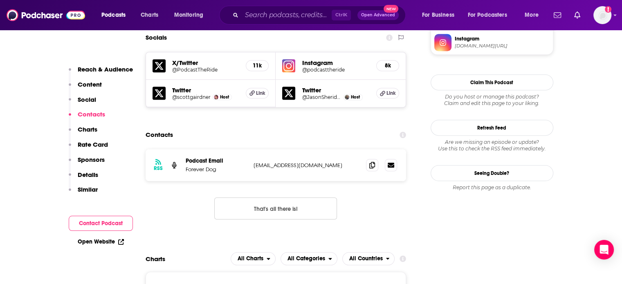
click at [291, 162] on p "[EMAIL_ADDRESS][DOMAIN_NAME]" at bounding box center [307, 165] width 106 height 7
copy div "[EMAIL_ADDRESS][DOMAIN_NAME] [EMAIL_ADDRESS][DOMAIN_NAME]"
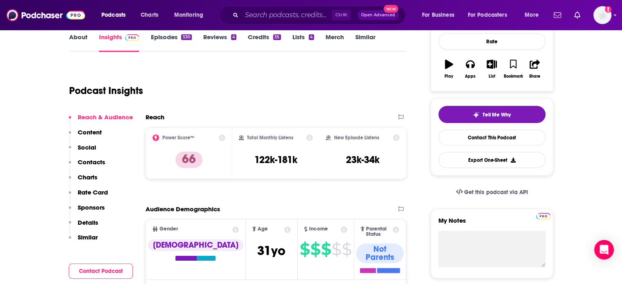
scroll to position [0, 0]
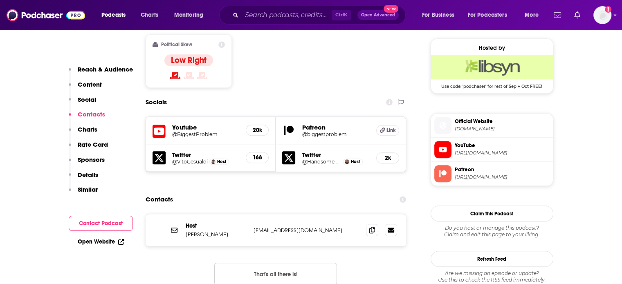
scroll to position [695, 0]
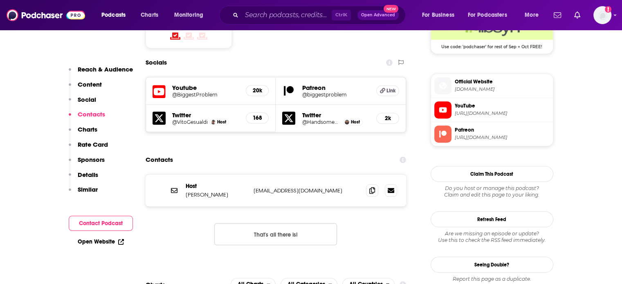
click at [301, 187] on p "[EMAIL_ADDRESS][DOMAIN_NAME]" at bounding box center [307, 190] width 106 height 7
copy div "[EMAIL_ADDRESS][DOMAIN_NAME] [EMAIL_ADDRESS][DOMAIN_NAME]"
